Goal: Task Accomplishment & Management: Use online tool/utility

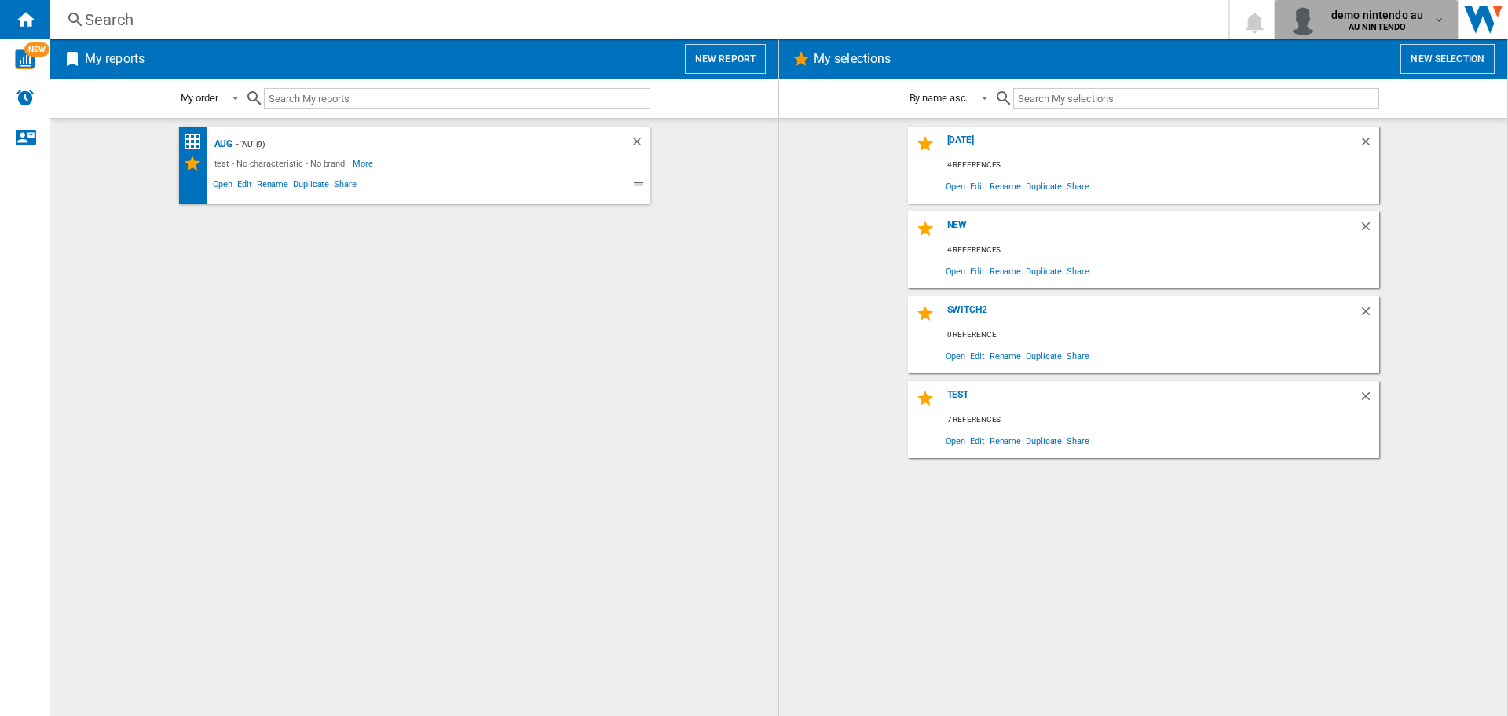
click at [1427, 21] on div "demo nintendo au AU NINTENDO" at bounding box center [1379, 19] width 108 height 25
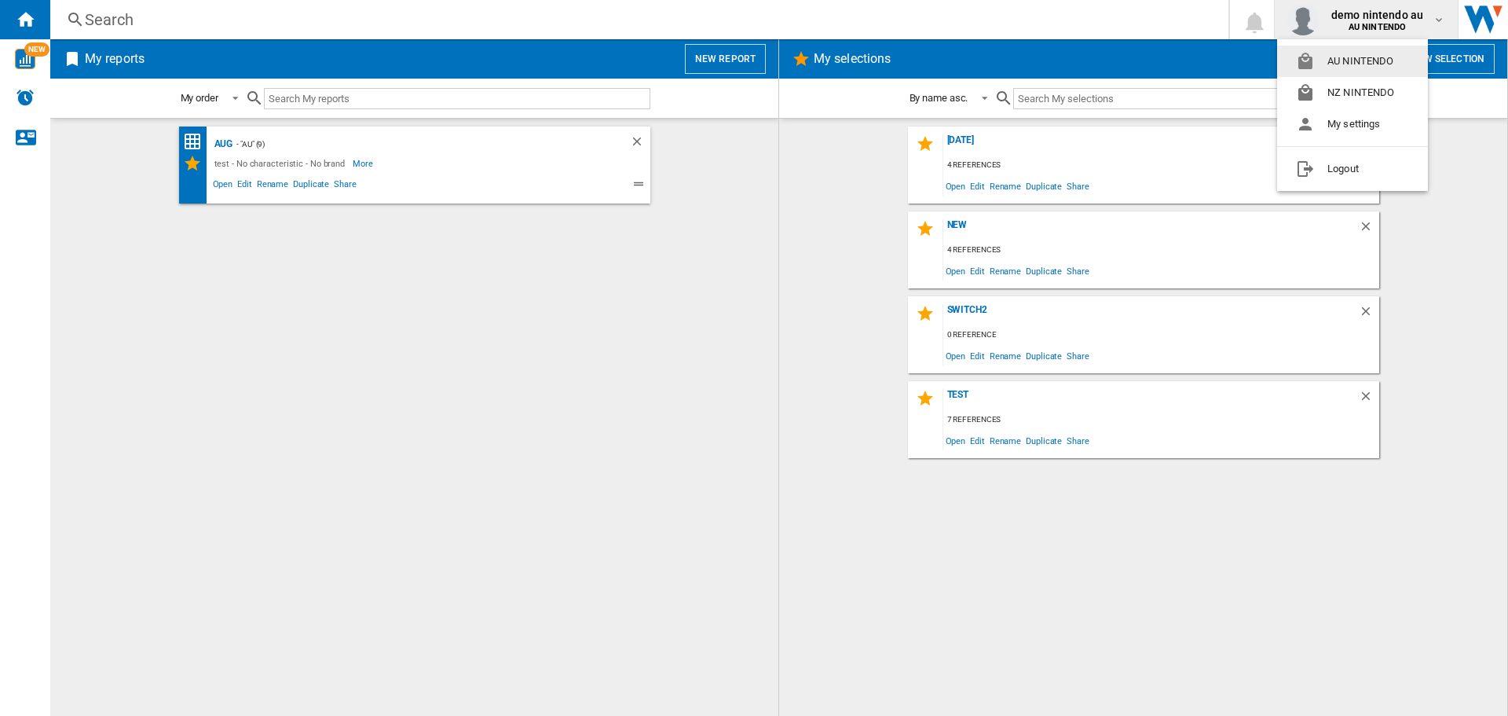
click at [734, 54] on md-backdrop at bounding box center [754, 358] width 1508 height 716
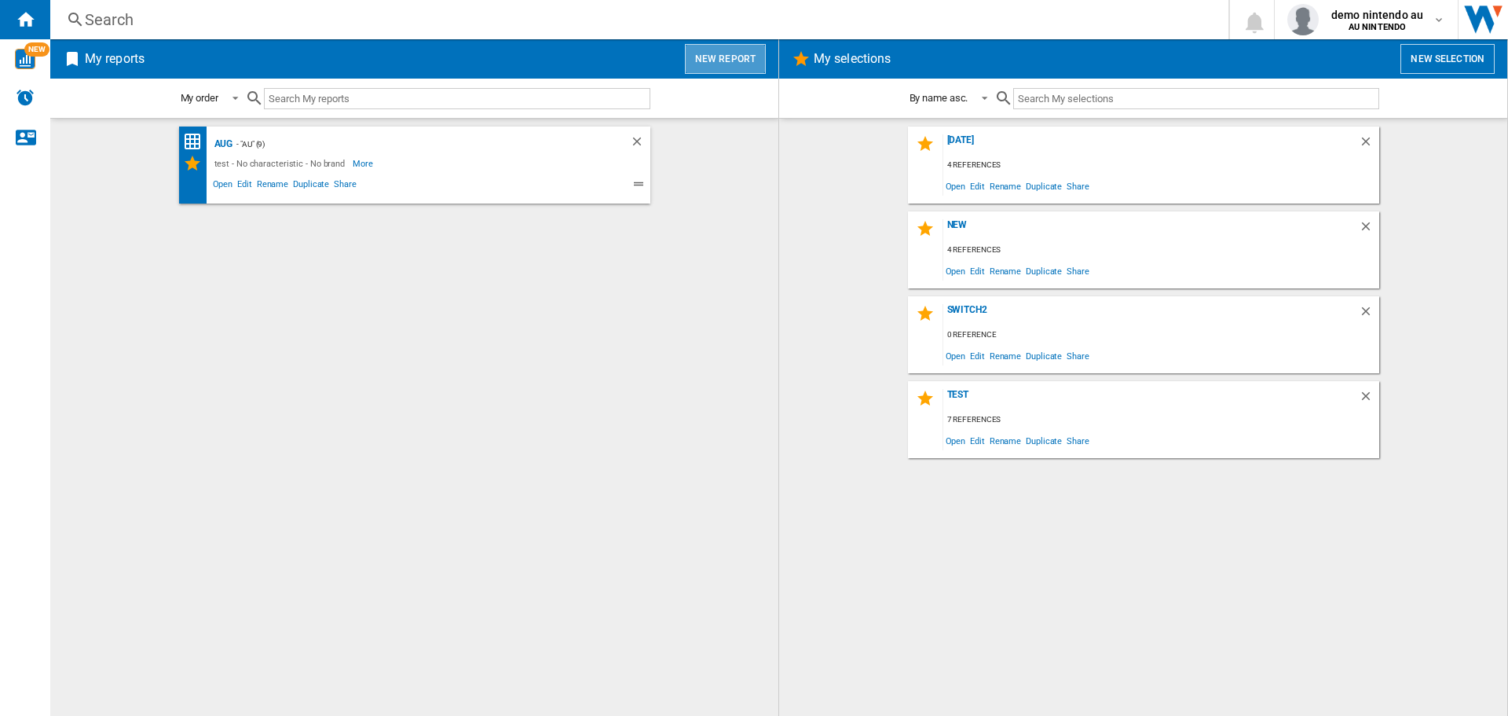
click at [734, 54] on button "New report" at bounding box center [725, 59] width 81 height 30
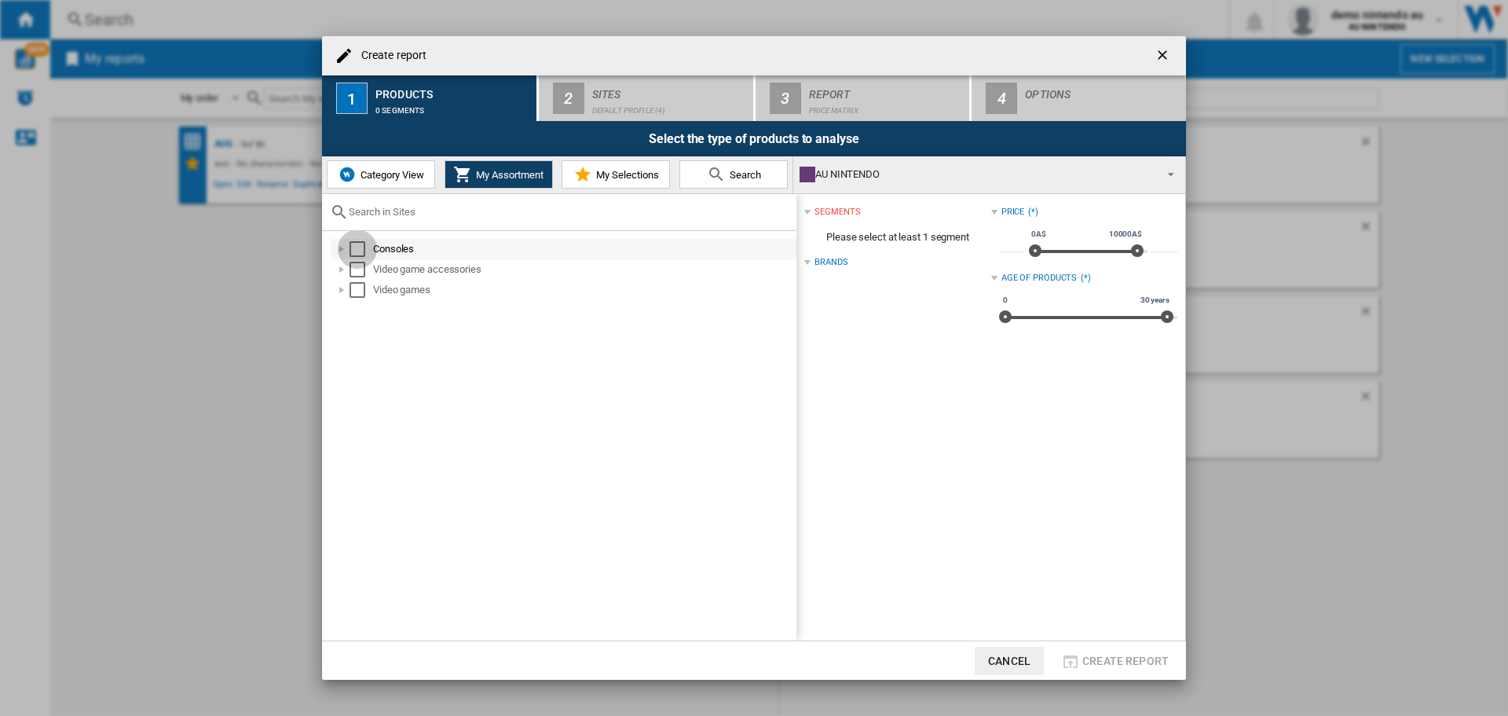
click at [353, 251] on div "Select" at bounding box center [358, 249] width 16 height 16
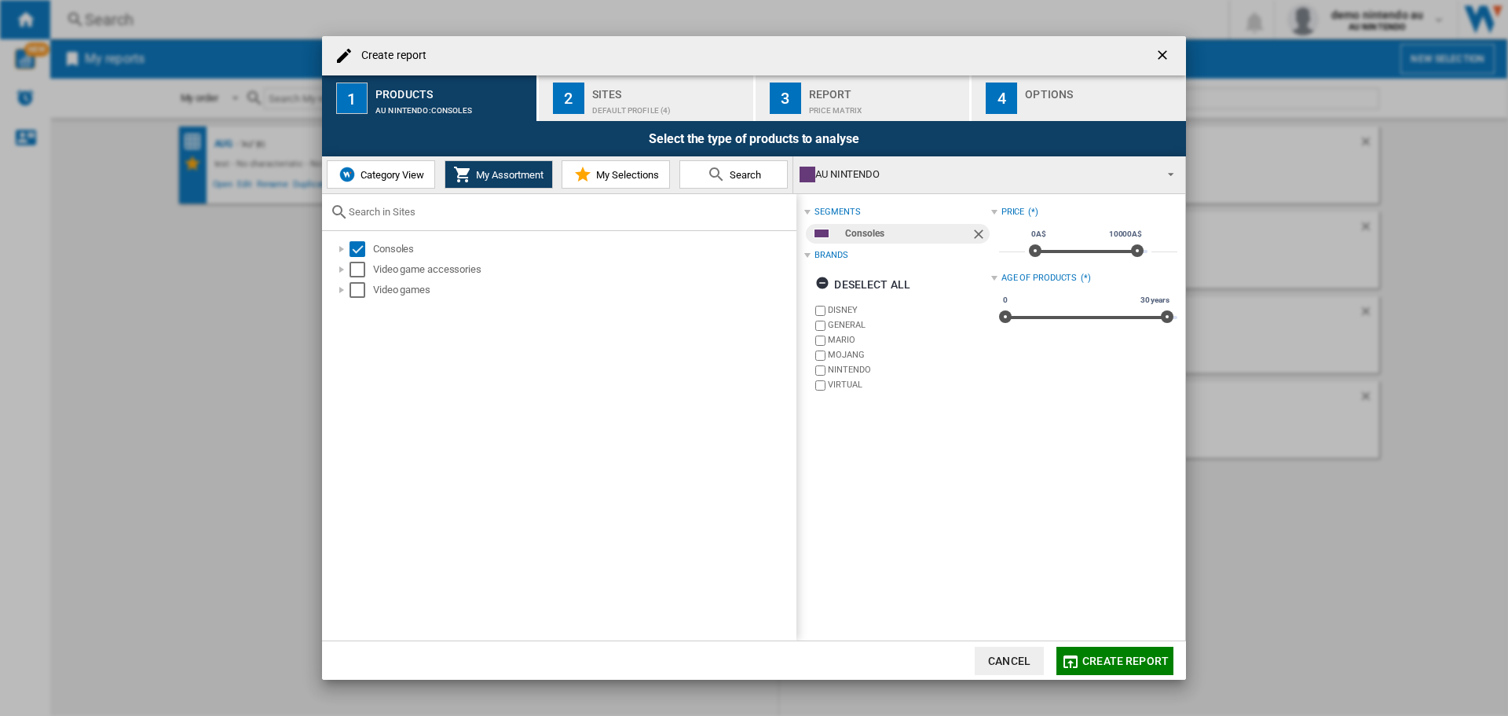
click at [369, 174] on span "Category View" at bounding box center [391, 175] width 68 height 12
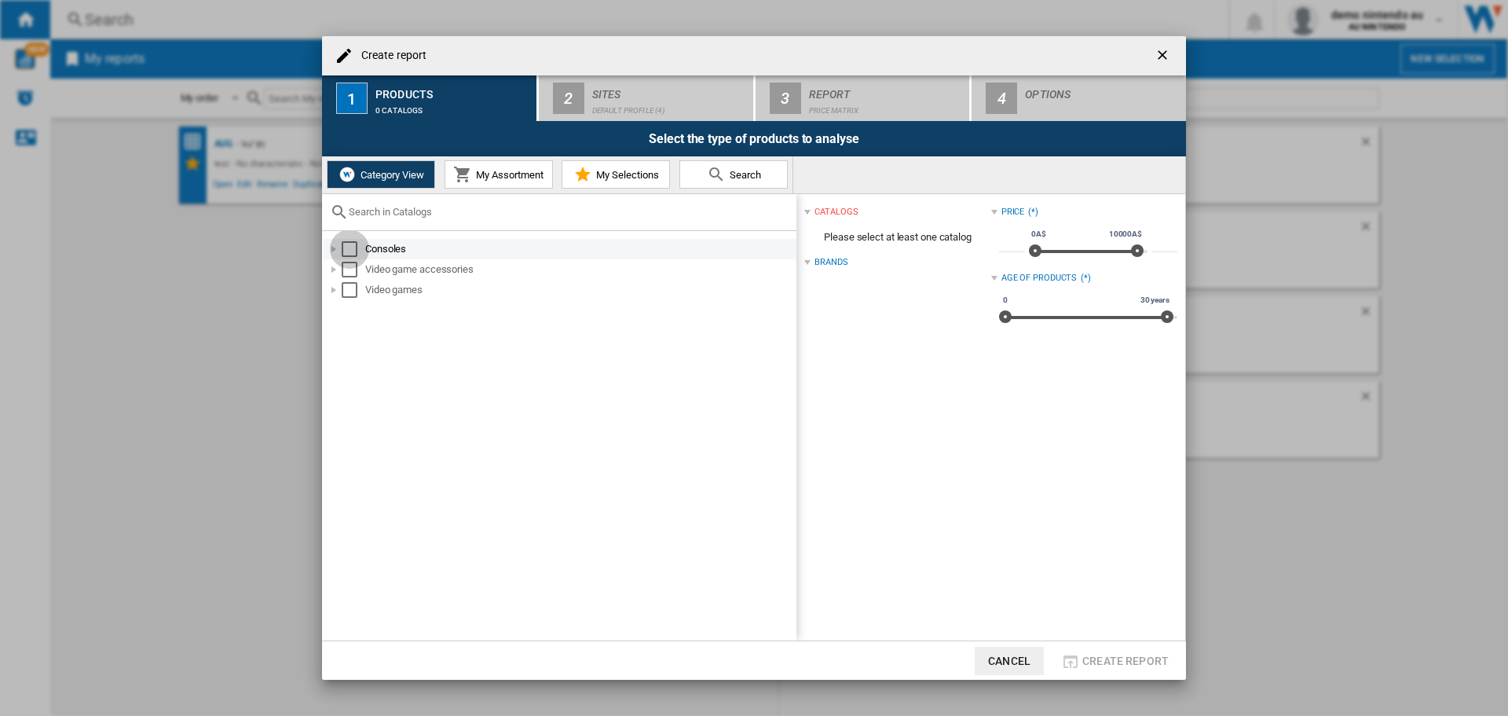
click at [350, 247] on div "Select" at bounding box center [350, 249] width 16 height 16
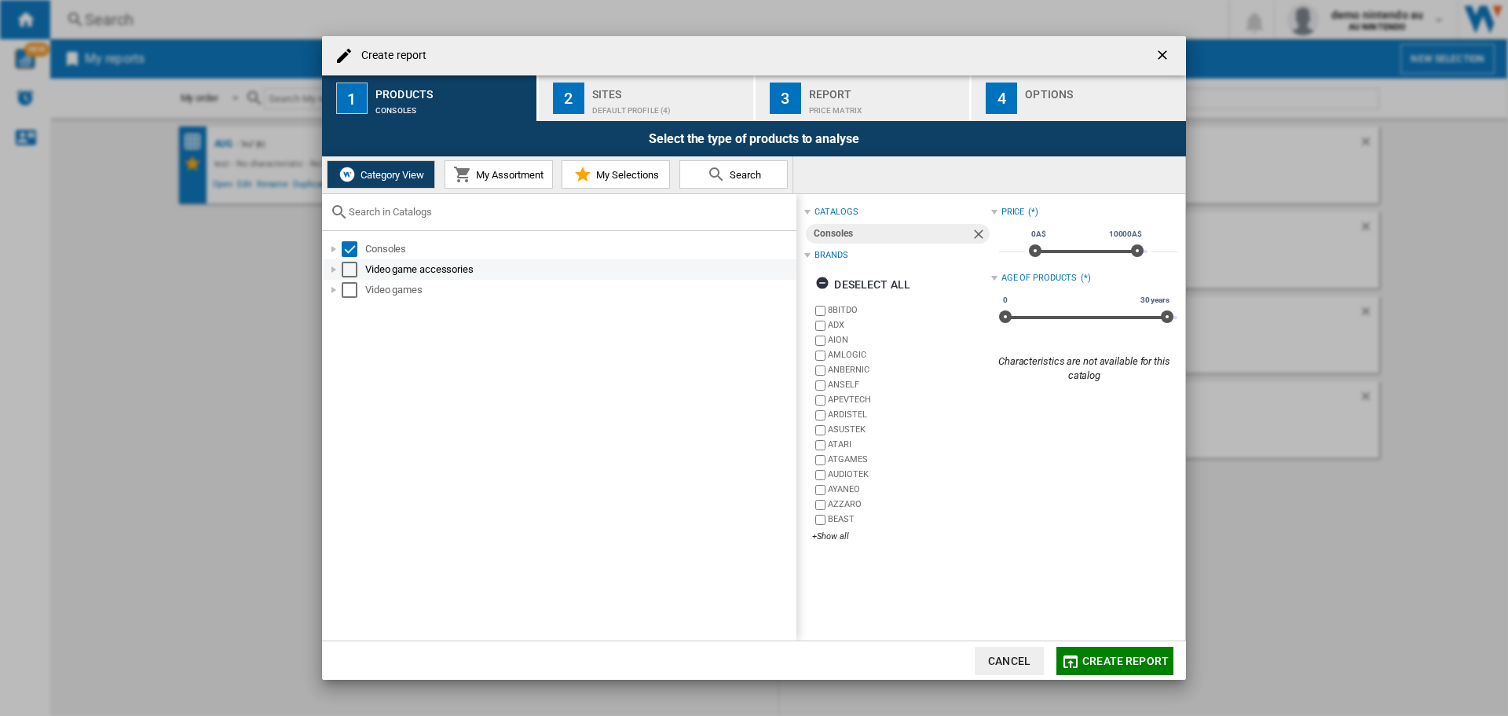
click at [350, 268] on div "Select" at bounding box center [350, 270] width 16 height 16
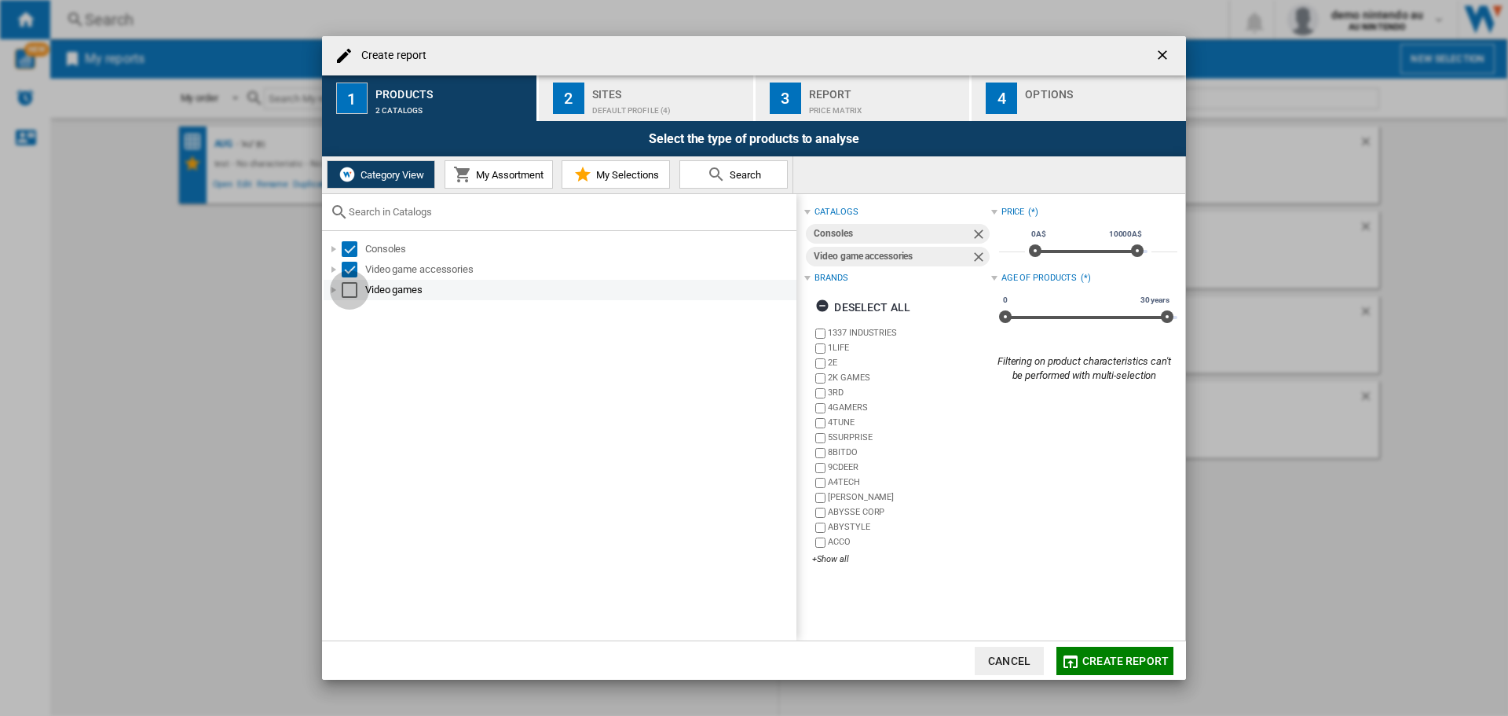
click at [350, 287] on div "Select" at bounding box center [350, 290] width 16 height 16
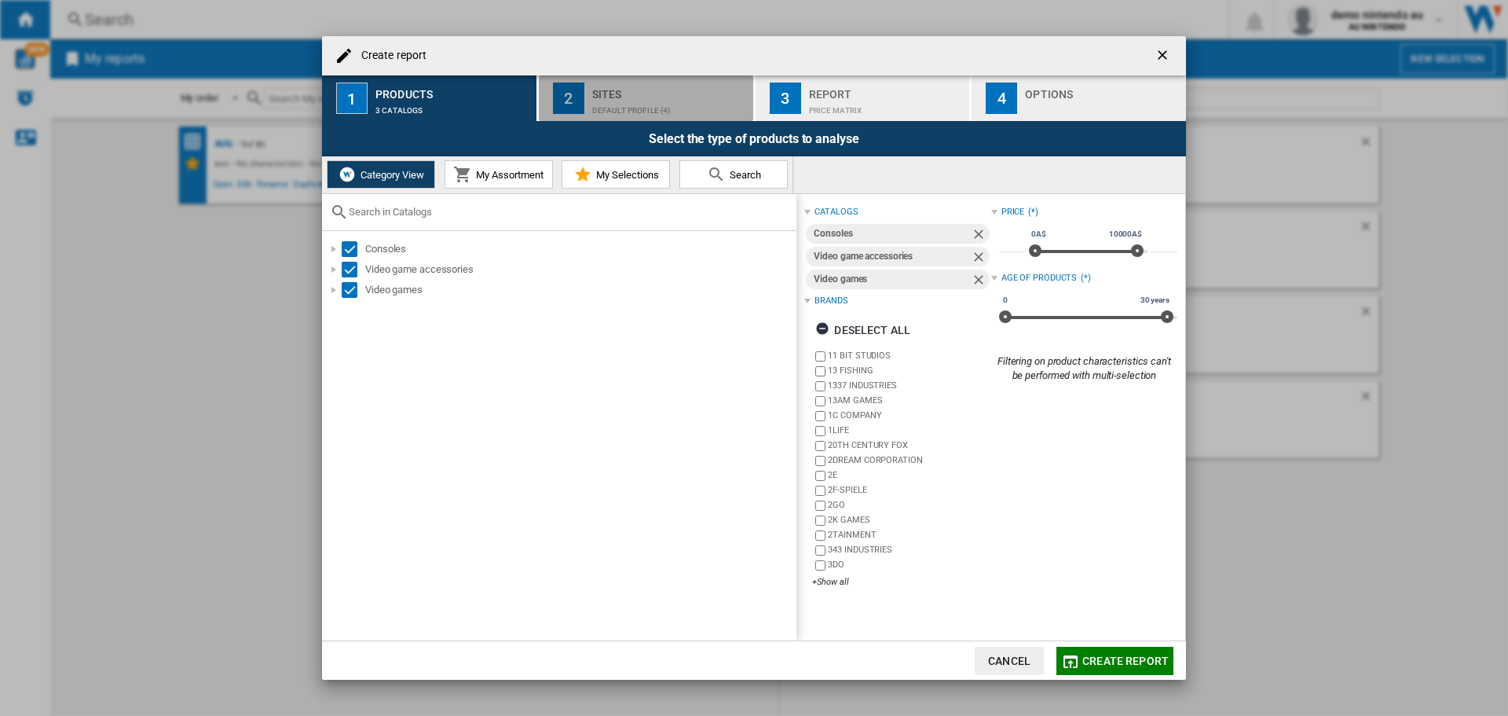
click at [579, 99] on div "2" at bounding box center [568, 97] width 31 height 31
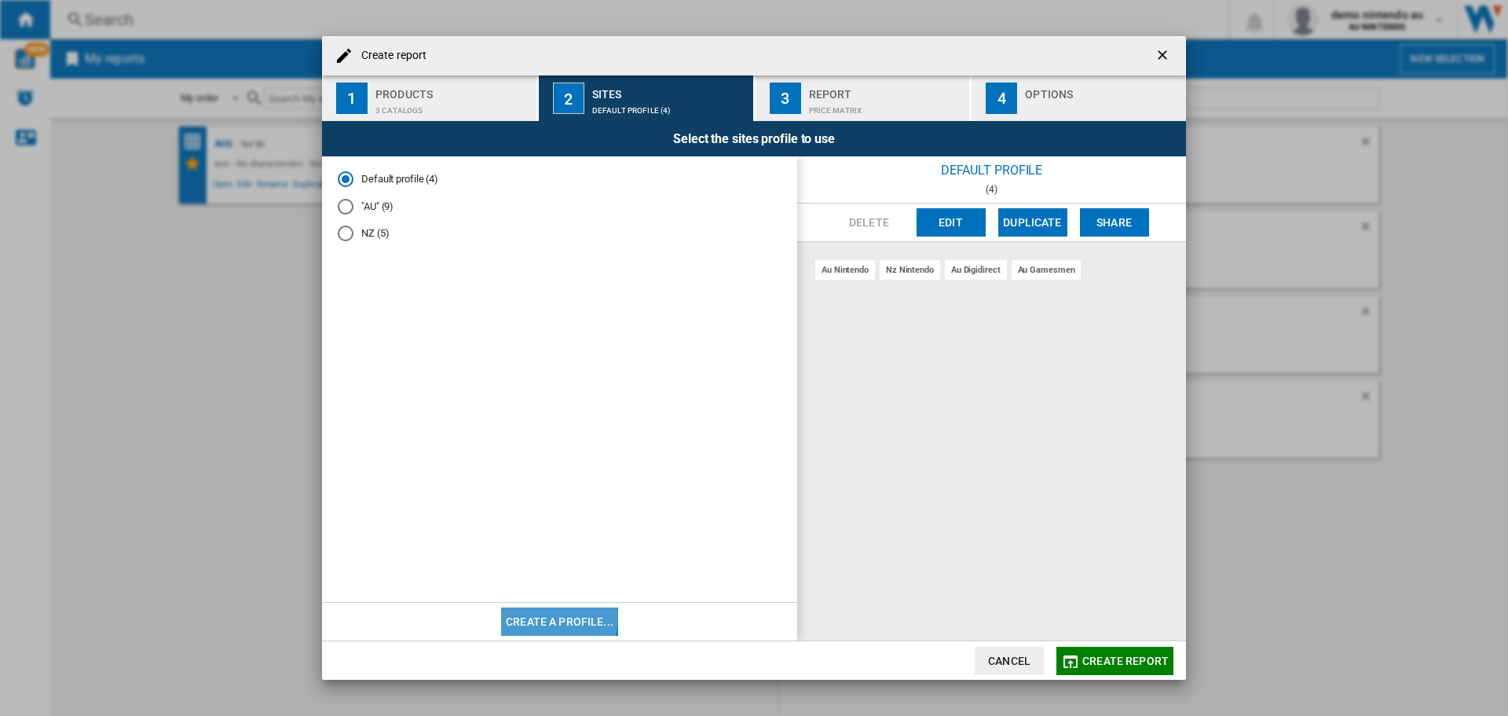
click at [554, 616] on button "Create a profile..." at bounding box center [559, 621] width 117 height 28
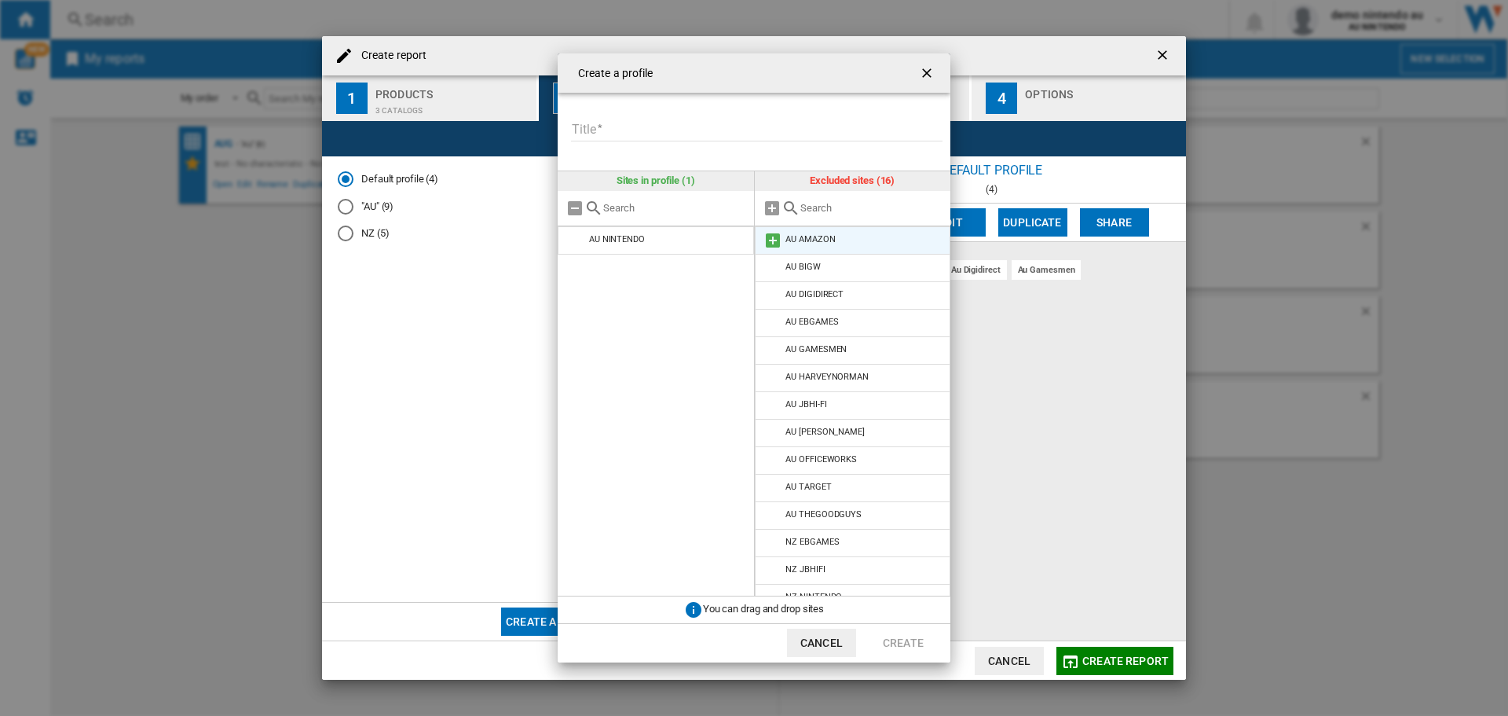
click at [774, 243] on md-icon at bounding box center [772, 240] width 19 height 19
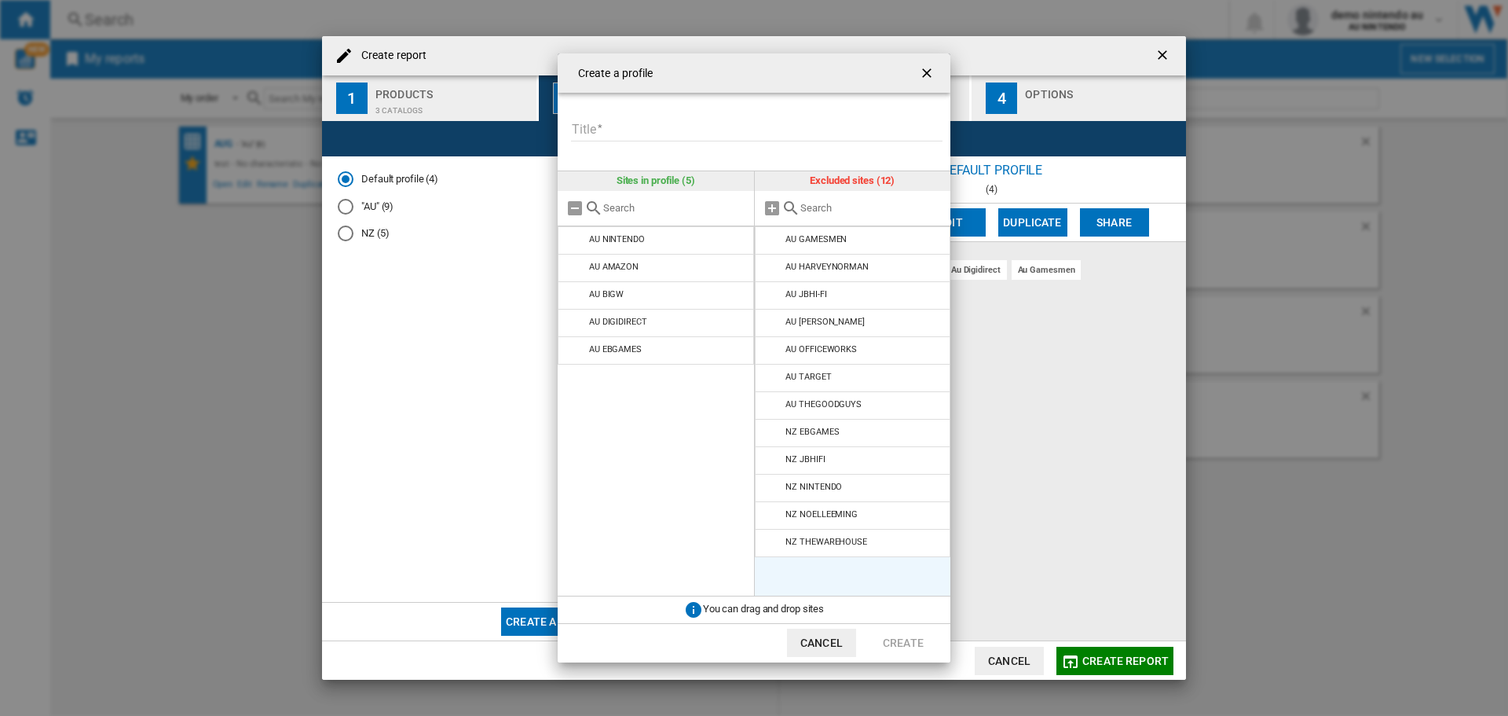
click at [774, 243] on md-icon at bounding box center [772, 240] width 19 height 19
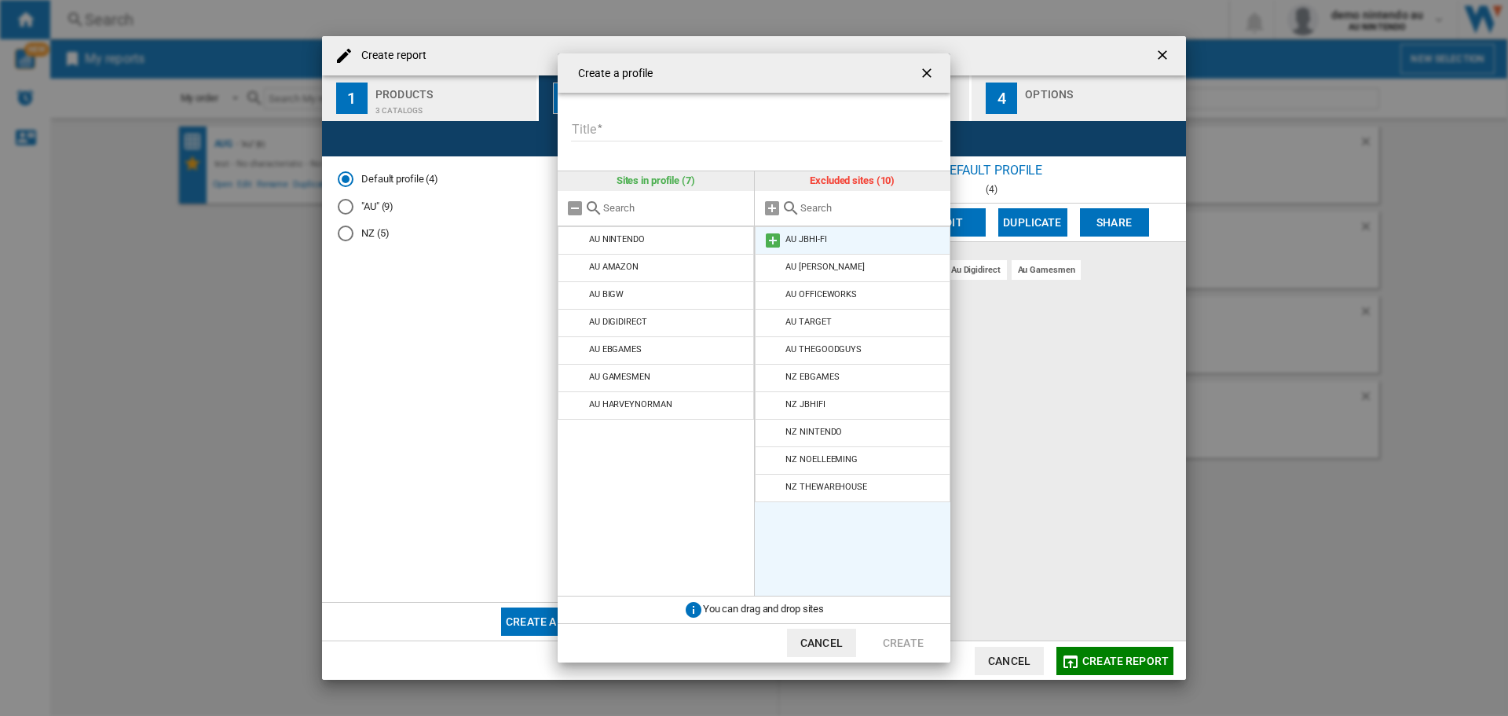
click at [774, 243] on md-icon at bounding box center [772, 240] width 19 height 19
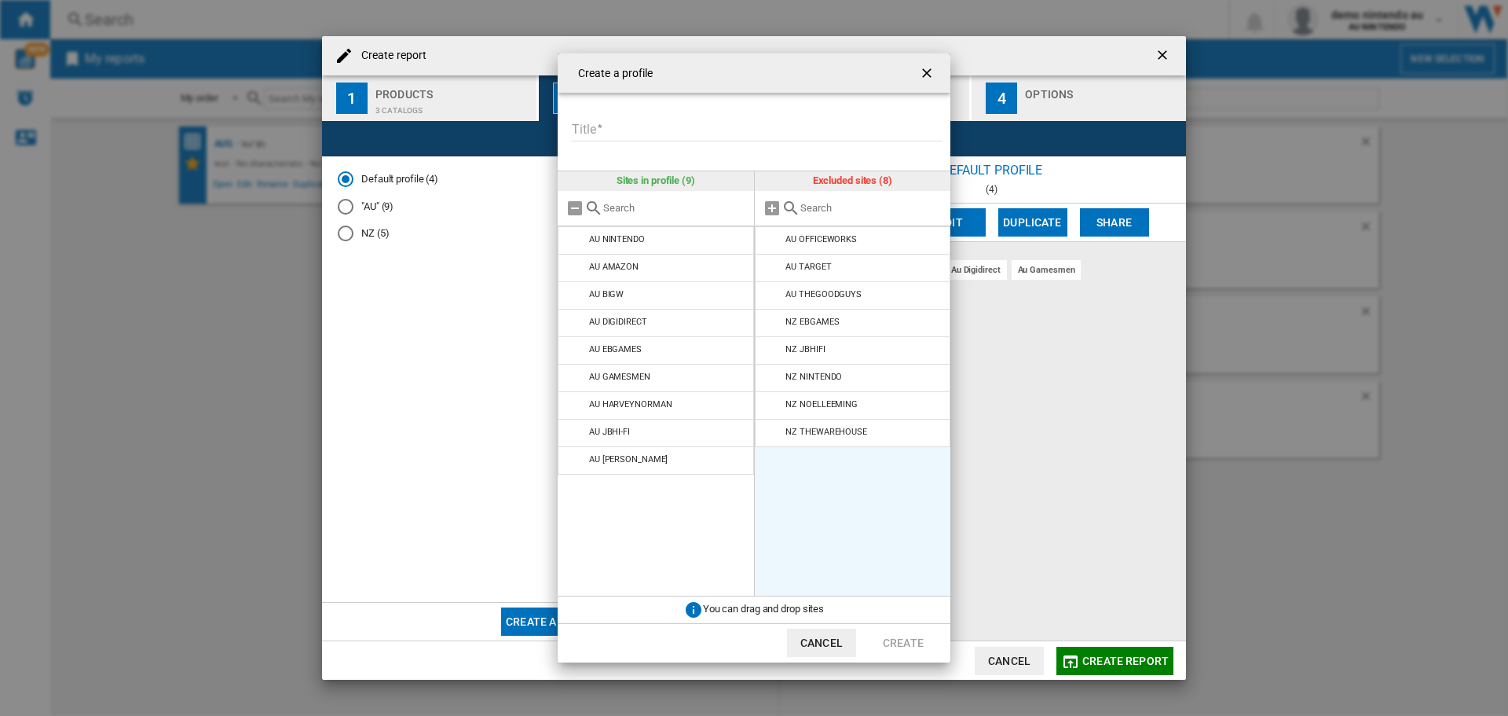
click at [774, 243] on md-icon at bounding box center [772, 240] width 19 height 19
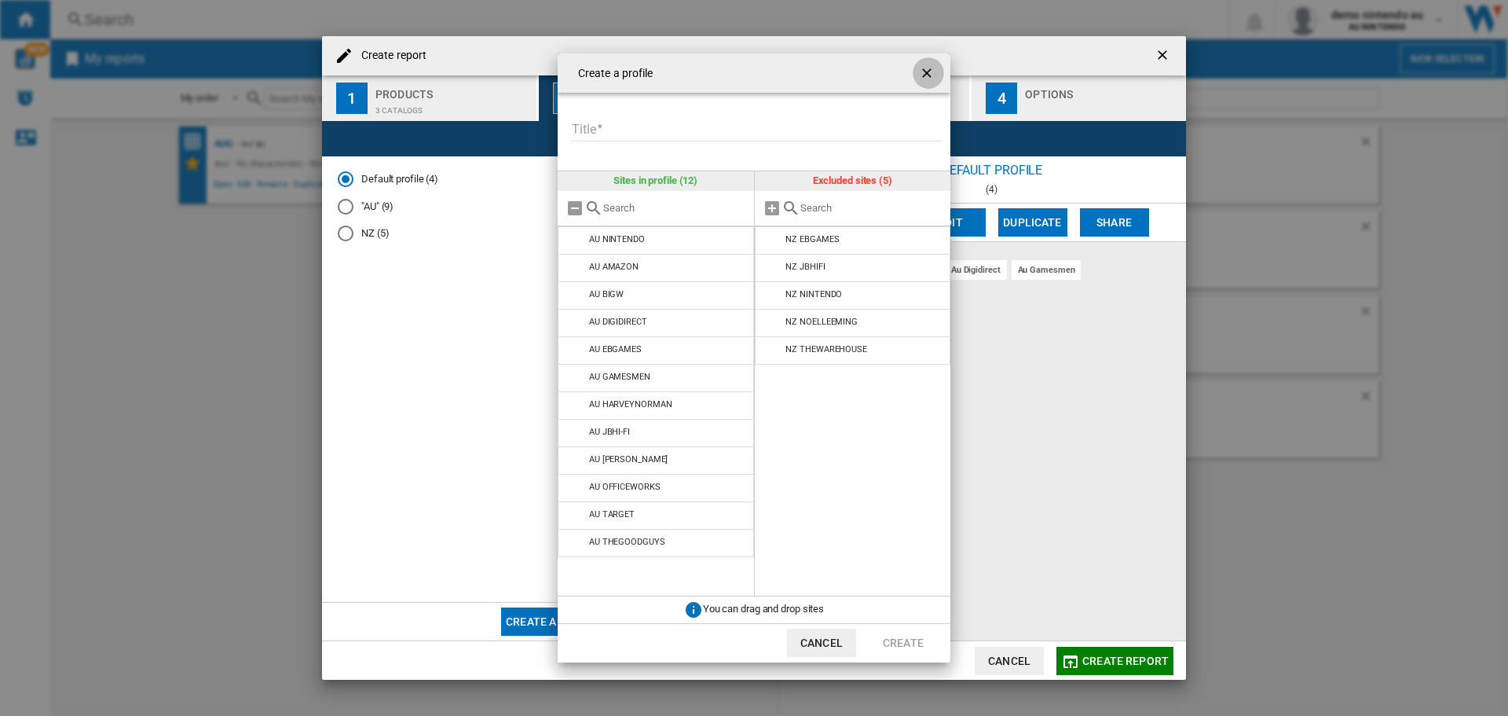
click at [926, 82] on ng-md-icon "getI18NText('BUTTONS.CLOSE_DIALOG')" at bounding box center [928, 74] width 19 height 19
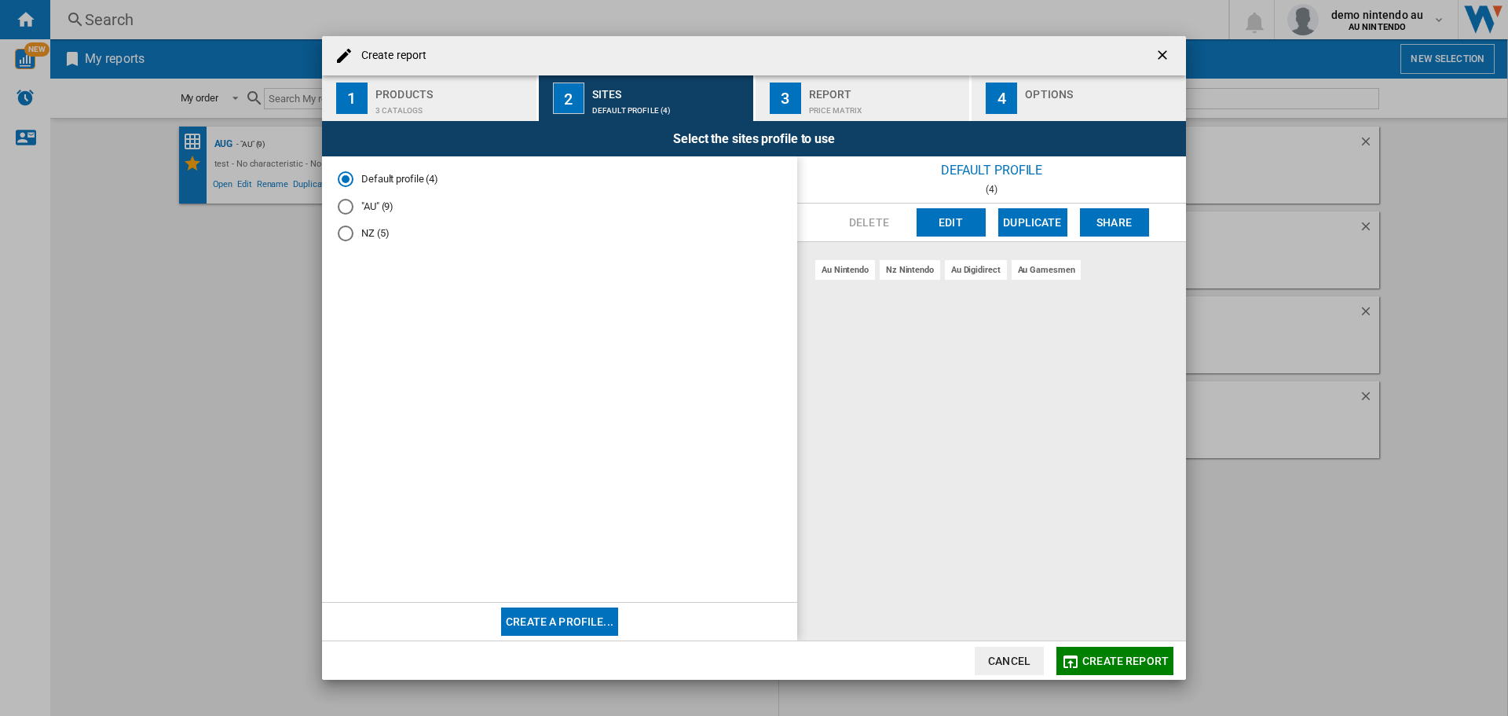
click at [1236, 66] on div "Create report 1 Products 3 catalogs 2 Sites Default profile (4) 3 Report Price …" at bounding box center [754, 358] width 1508 height 716
click at [1162, 53] on ng-md-icon "getI18NText('BUTTONS.CLOSE_DIALOG')" at bounding box center [1164, 56] width 19 height 19
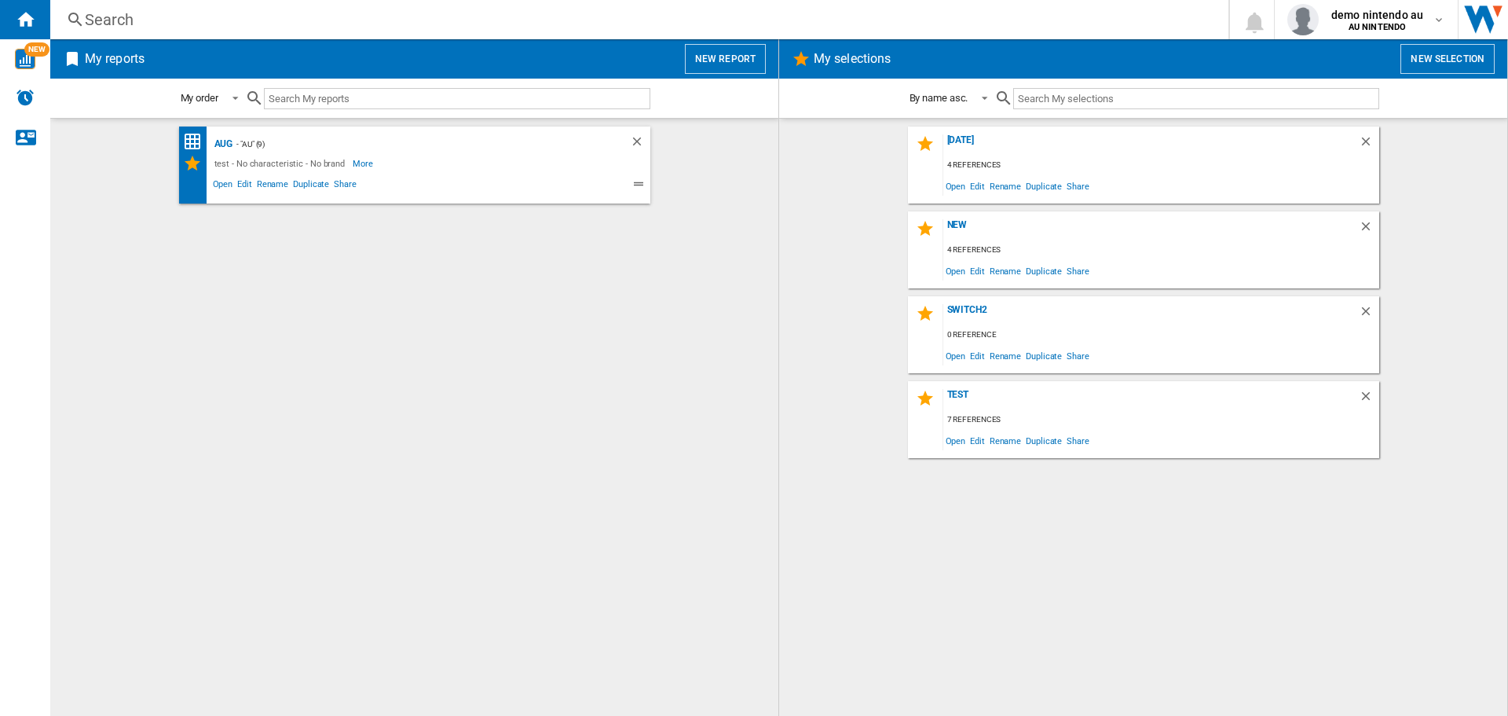
click at [826, 413] on wk-selection "test 7 references Open Edit Rename Duplicate Share" at bounding box center [1143, 419] width 697 height 77
click at [1441, 23] on md-icon "button" at bounding box center [1439, 19] width 13 height 13
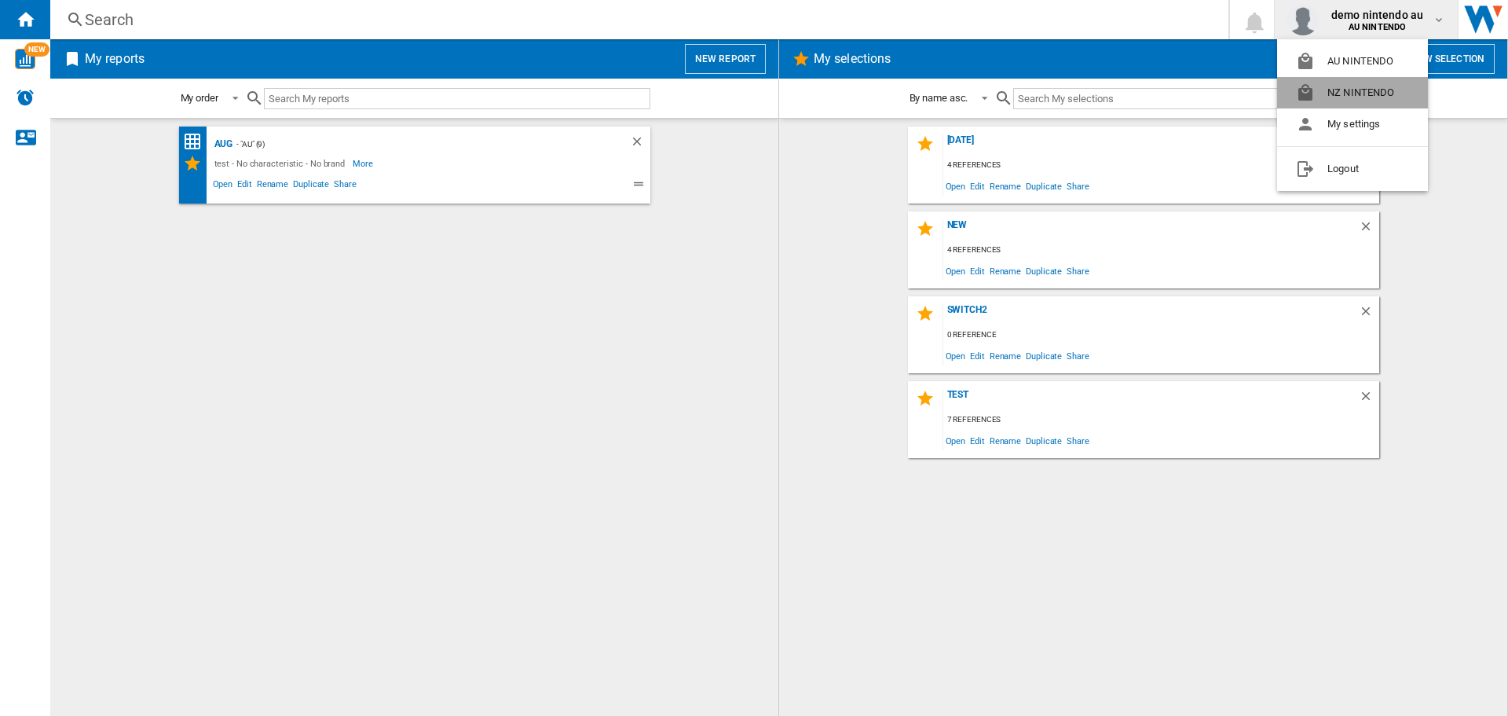
click at [1361, 93] on button "NZ NINTENDO" at bounding box center [1352, 92] width 151 height 31
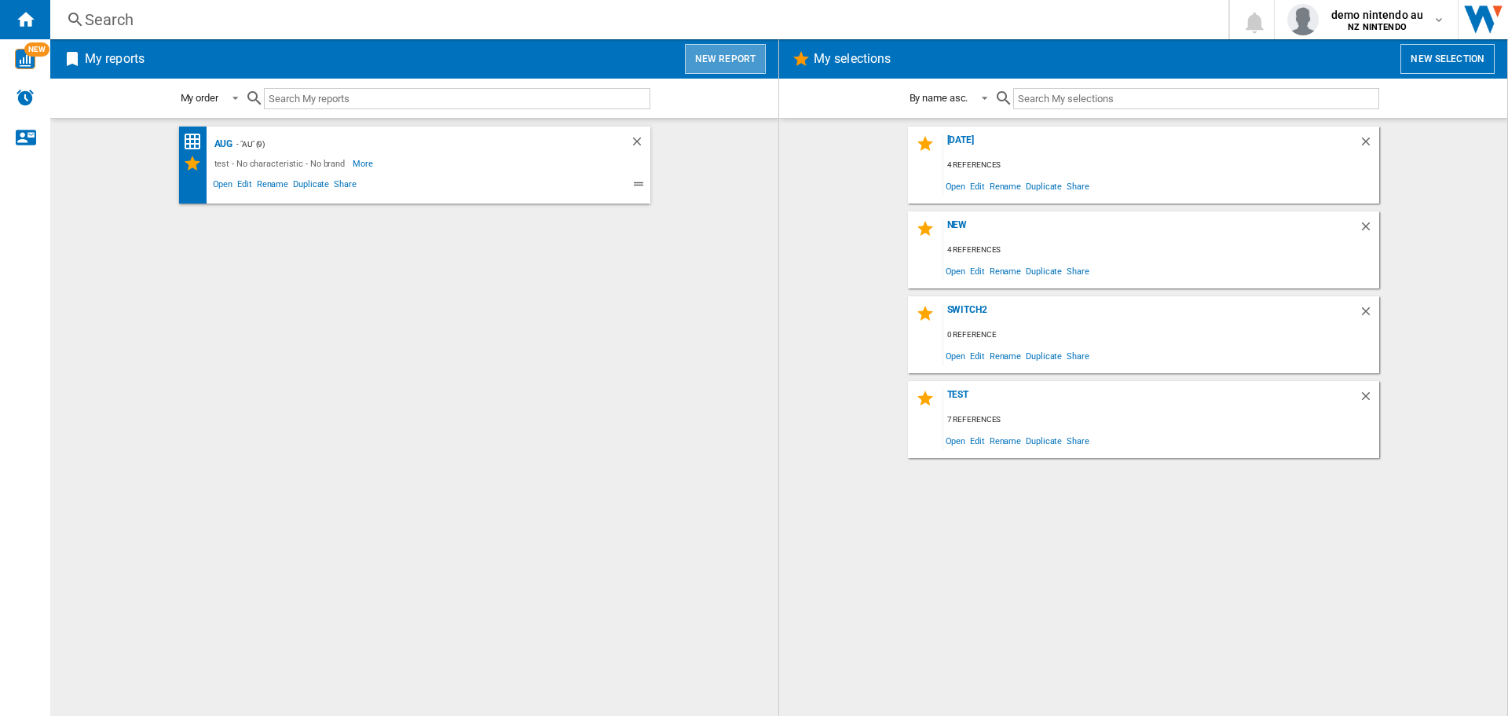
click at [726, 48] on button "New report" at bounding box center [725, 59] width 81 height 30
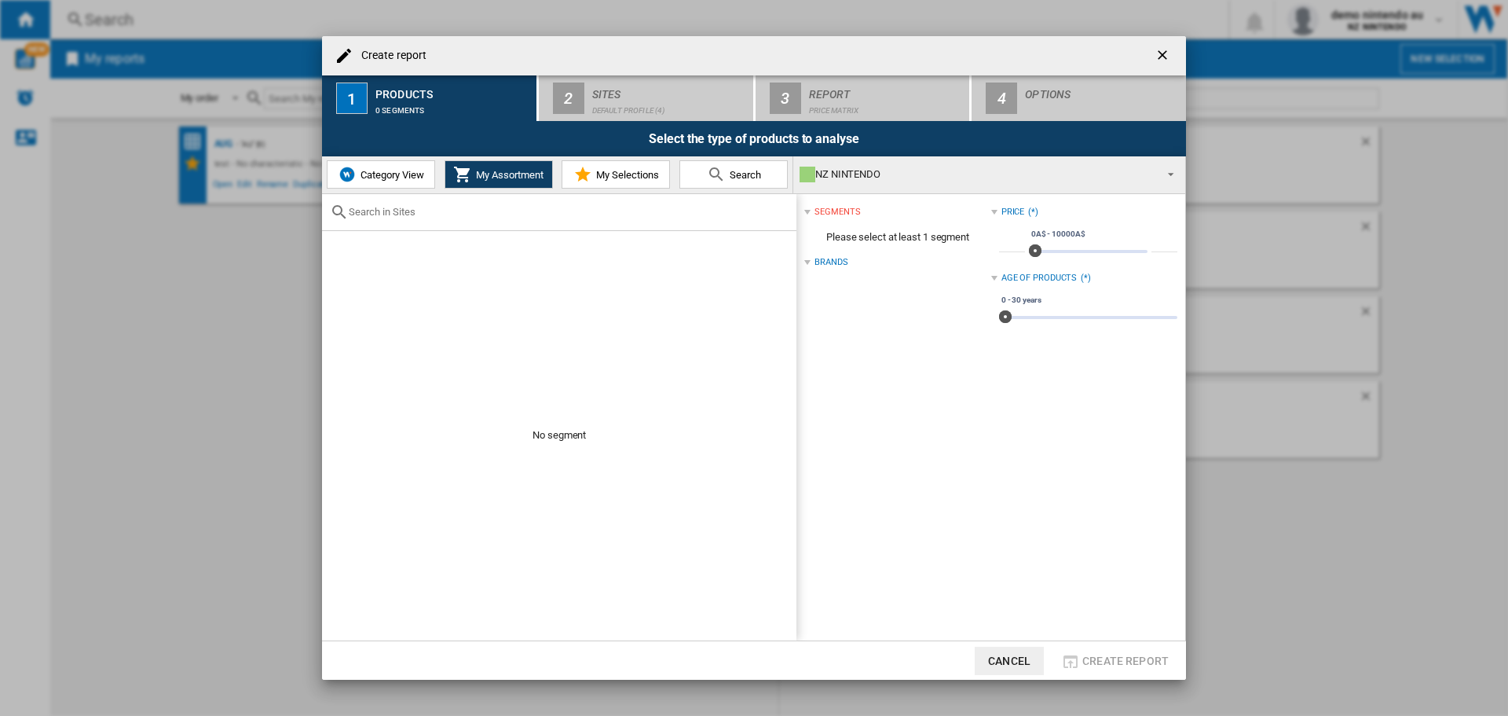
click at [397, 175] on span "Category View" at bounding box center [391, 175] width 68 height 12
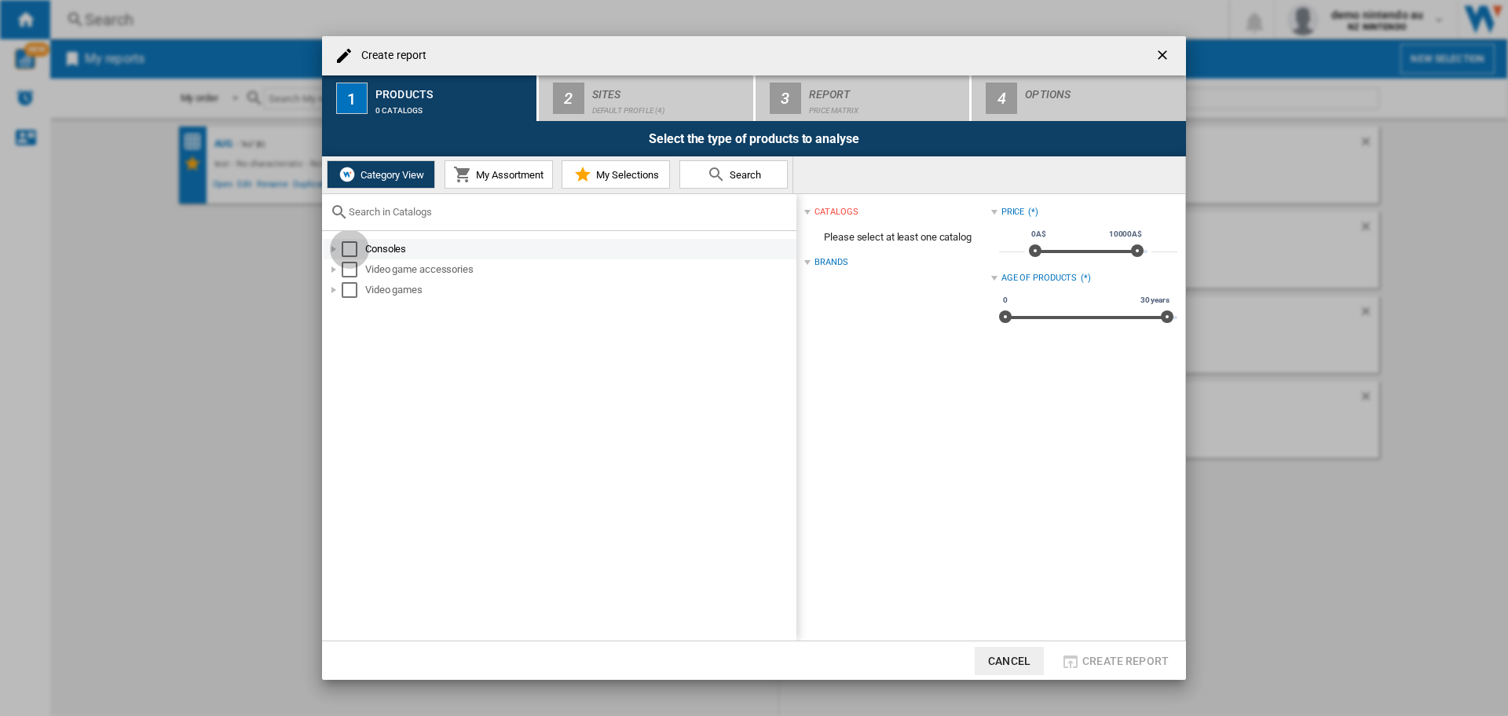
click at [346, 247] on div "Select" at bounding box center [350, 249] width 16 height 16
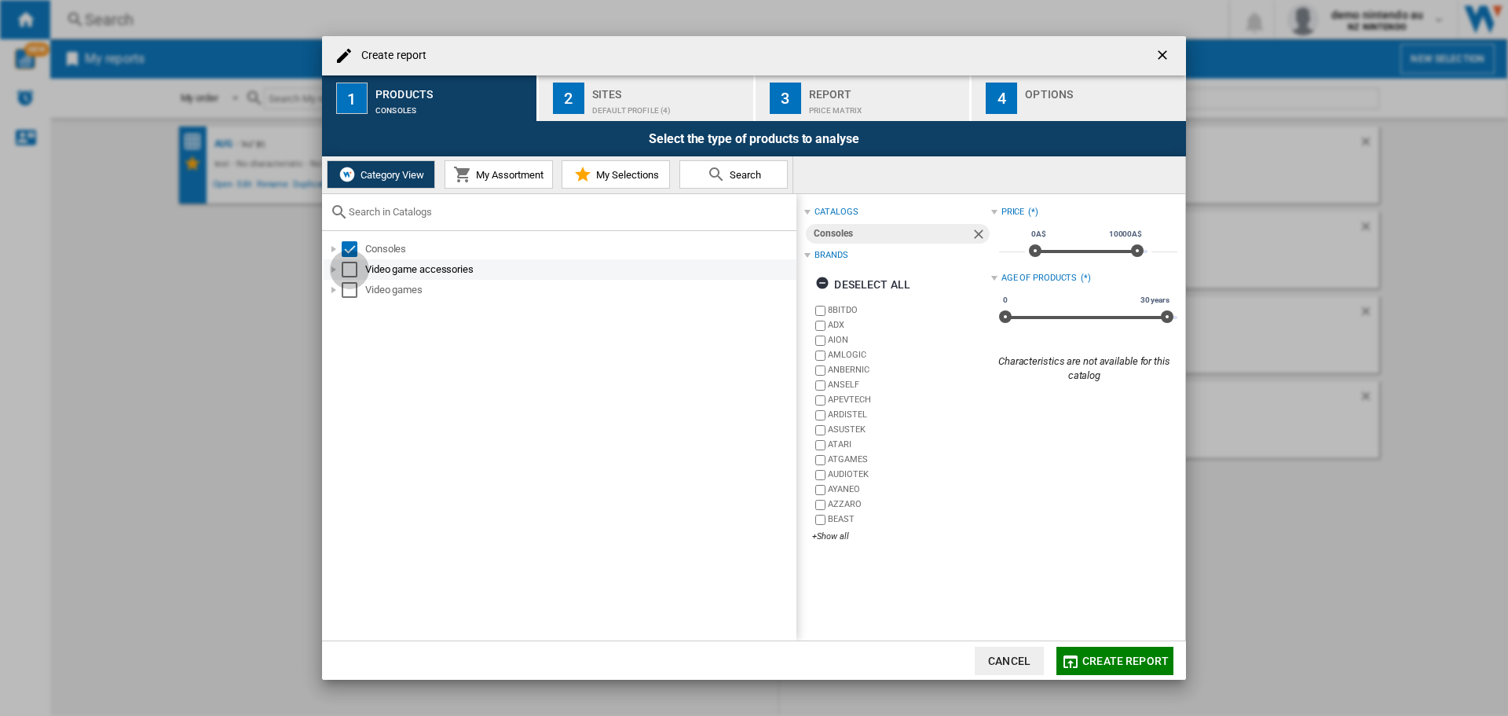
click at [347, 265] on div "Select" at bounding box center [350, 270] width 16 height 16
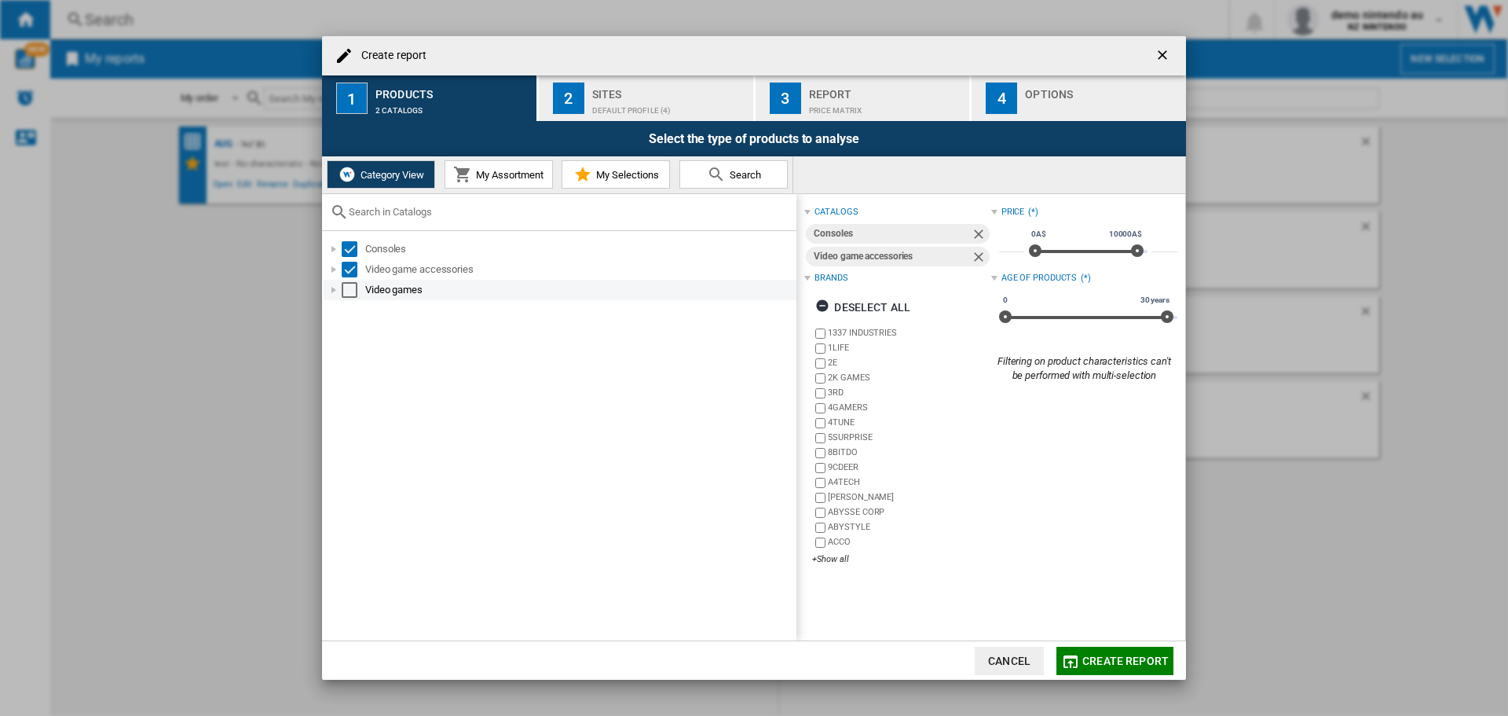
click at [349, 291] on div "Select" at bounding box center [350, 290] width 16 height 16
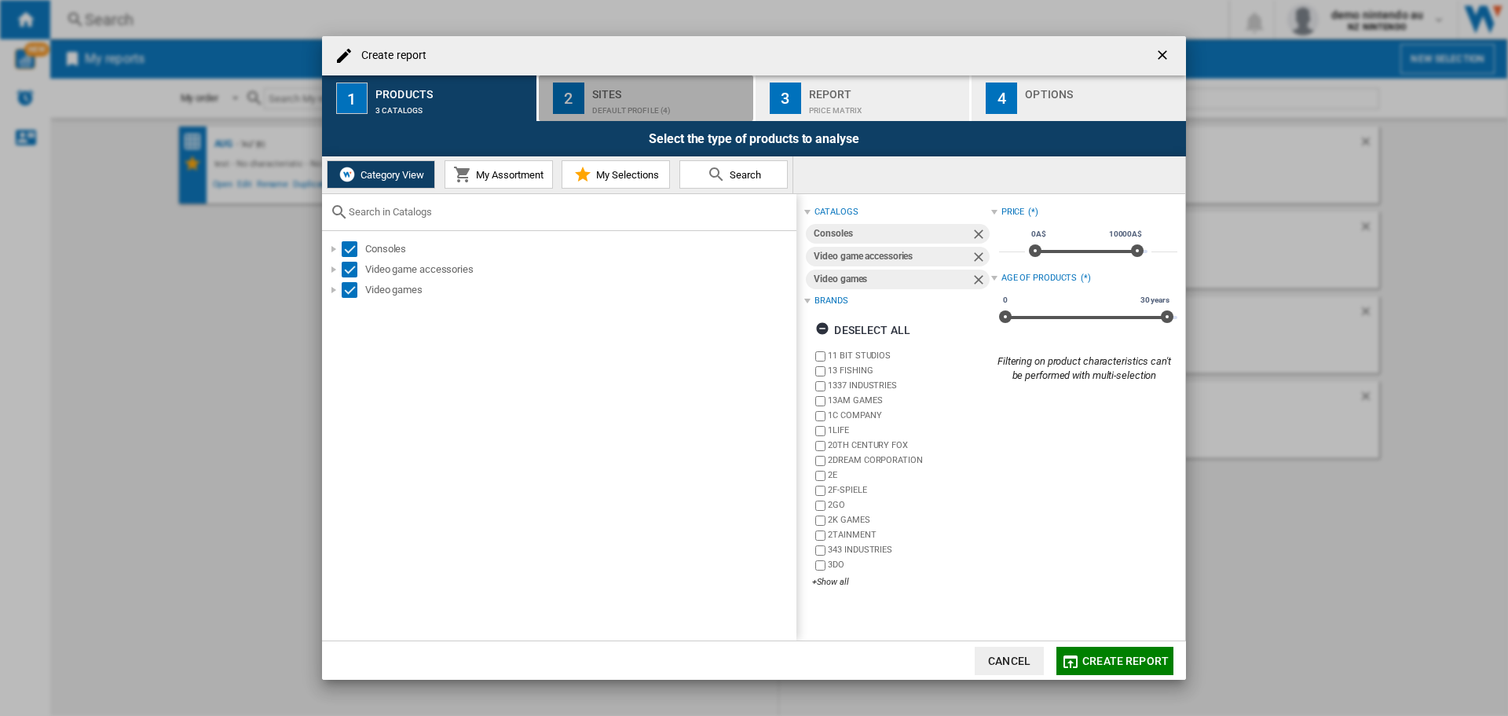
click at [599, 97] on div "Sites" at bounding box center [669, 90] width 155 height 16
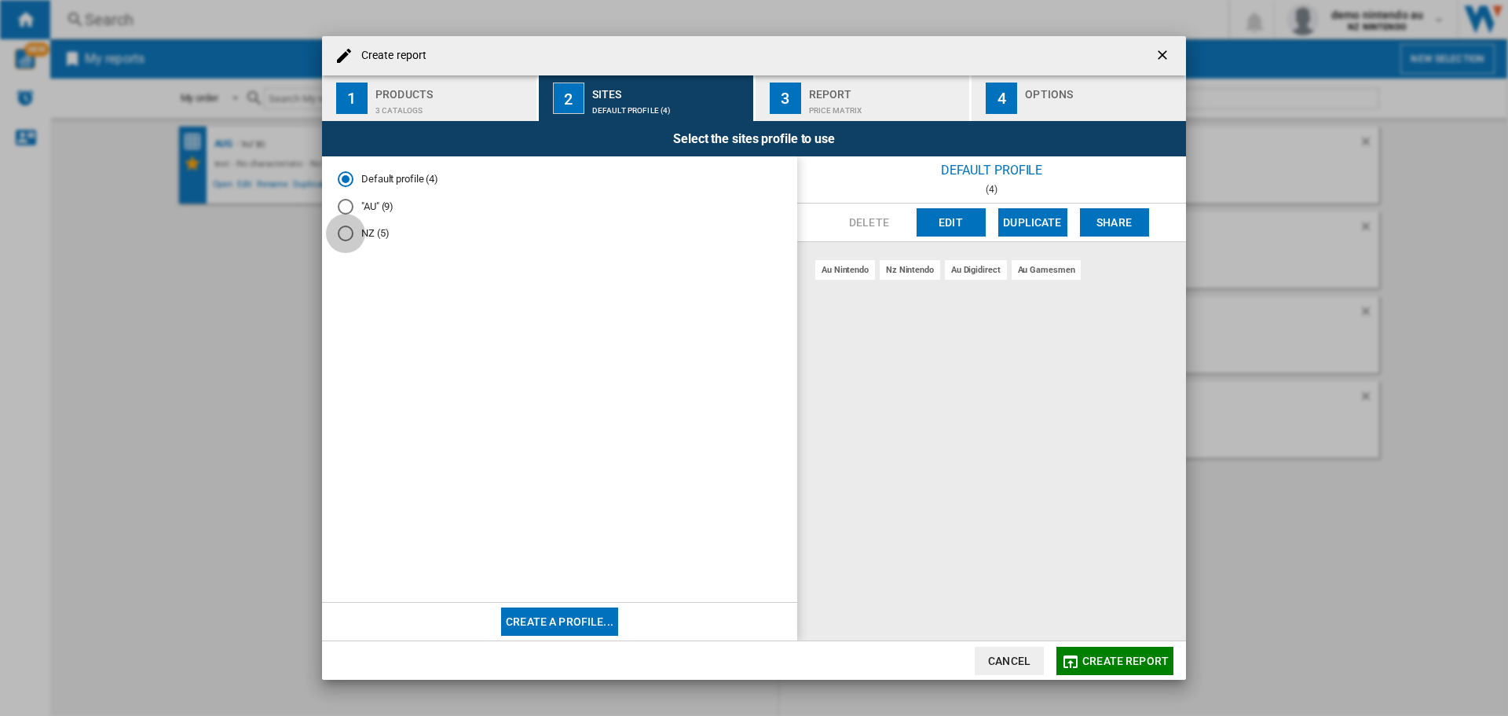
click at [342, 235] on div "NZ (5)" at bounding box center [346, 233] width 16 height 16
click at [343, 204] on div at bounding box center [346, 207] width 16 height 16
click at [1162, 51] on ng-md-icon "getI18NText('BUTTONS.CLOSE_DIALOG')" at bounding box center [1164, 56] width 19 height 19
